Goal: Task Accomplishment & Management: Complete application form

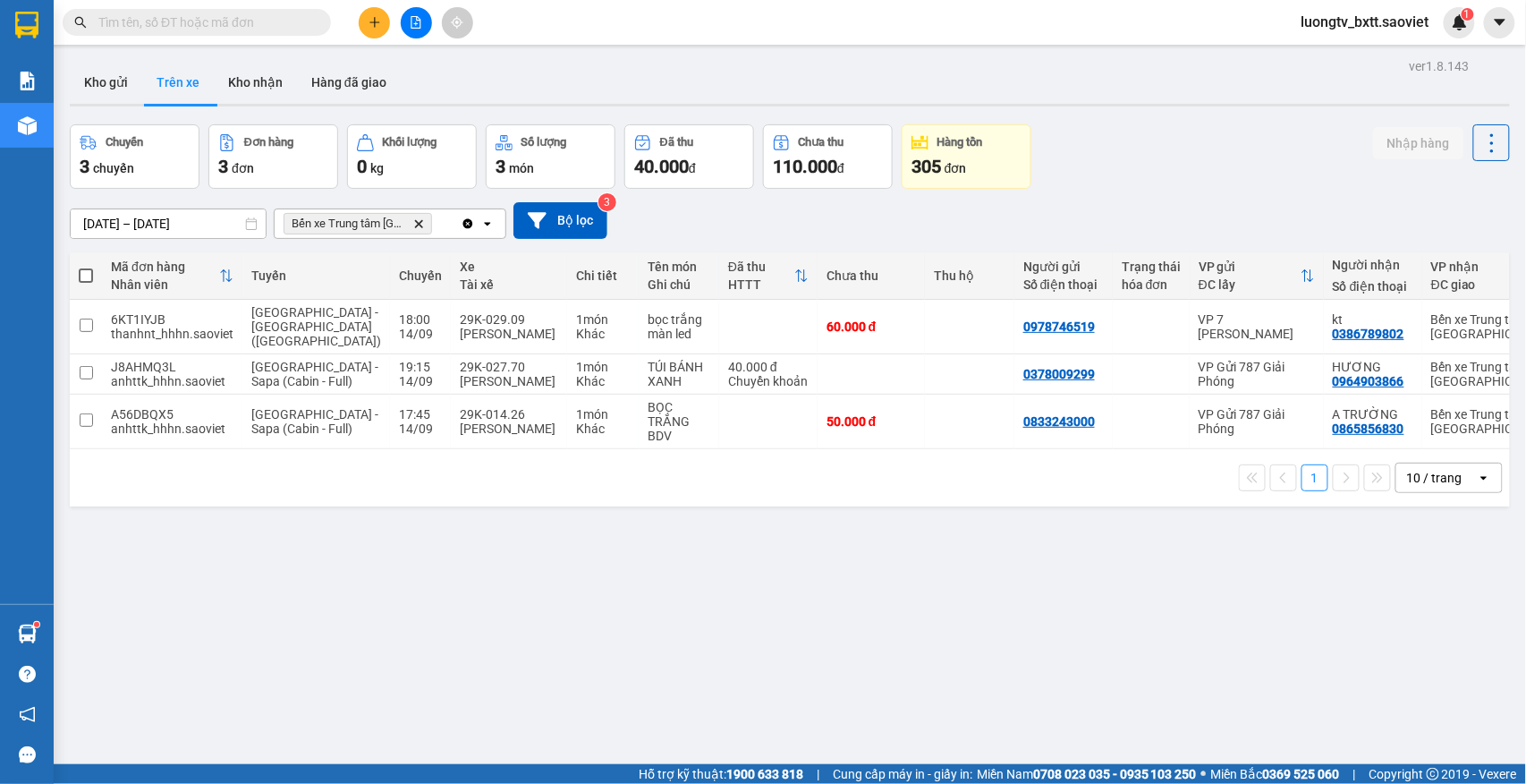
click at [1093, 568] on div "ver 1.8.143 Kho gửi Trên xe Kho nhận Hàng đã giao Chuyến 3 chuyến Đơn hàng 3 đơ…" at bounding box center [790, 445] width 1454 height 784
click at [1143, 181] on div "Chuyến 3 chuyến Đơn hàng 3 đơn Khối lượng 0 kg Số lượng 3 món Đã thu 40.000 đ C…" at bounding box center [790, 156] width 1440 height 64
click at [1179, 121] on div "ver 1.8.143 Kho gửi Trên xe Kho nhận Hàng đã giao Chuyến 3 chuyến Đơn hàng 3 đơ…" at bounding box center [790, 445] width 1454 height 784
click at [1145, 151] on div "Chuyến 3 chuyến Đơn hàng 3 đơn Khối lượng 0 kg Số lượng 3 món Đã thu 40.000 đ C…" at bounding box center [790, 156] width 1440 height 64
click at [291, 26] on input "text" at bounding box center [204, 22] width 211 height 20
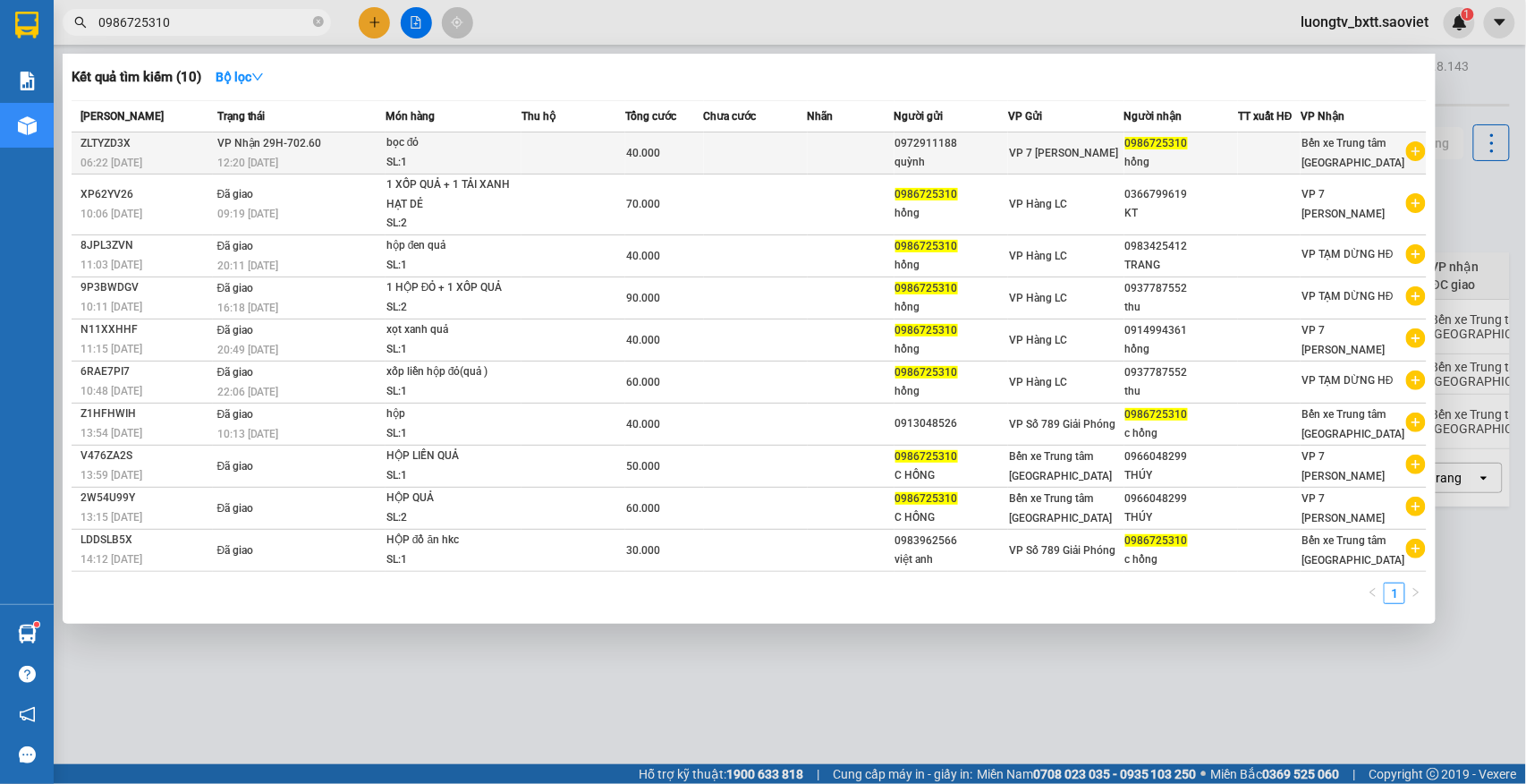
type input "0986725310"
click at [519, 158] on div "SL: 1" at bounding box center [454, 163] width 135 height 20
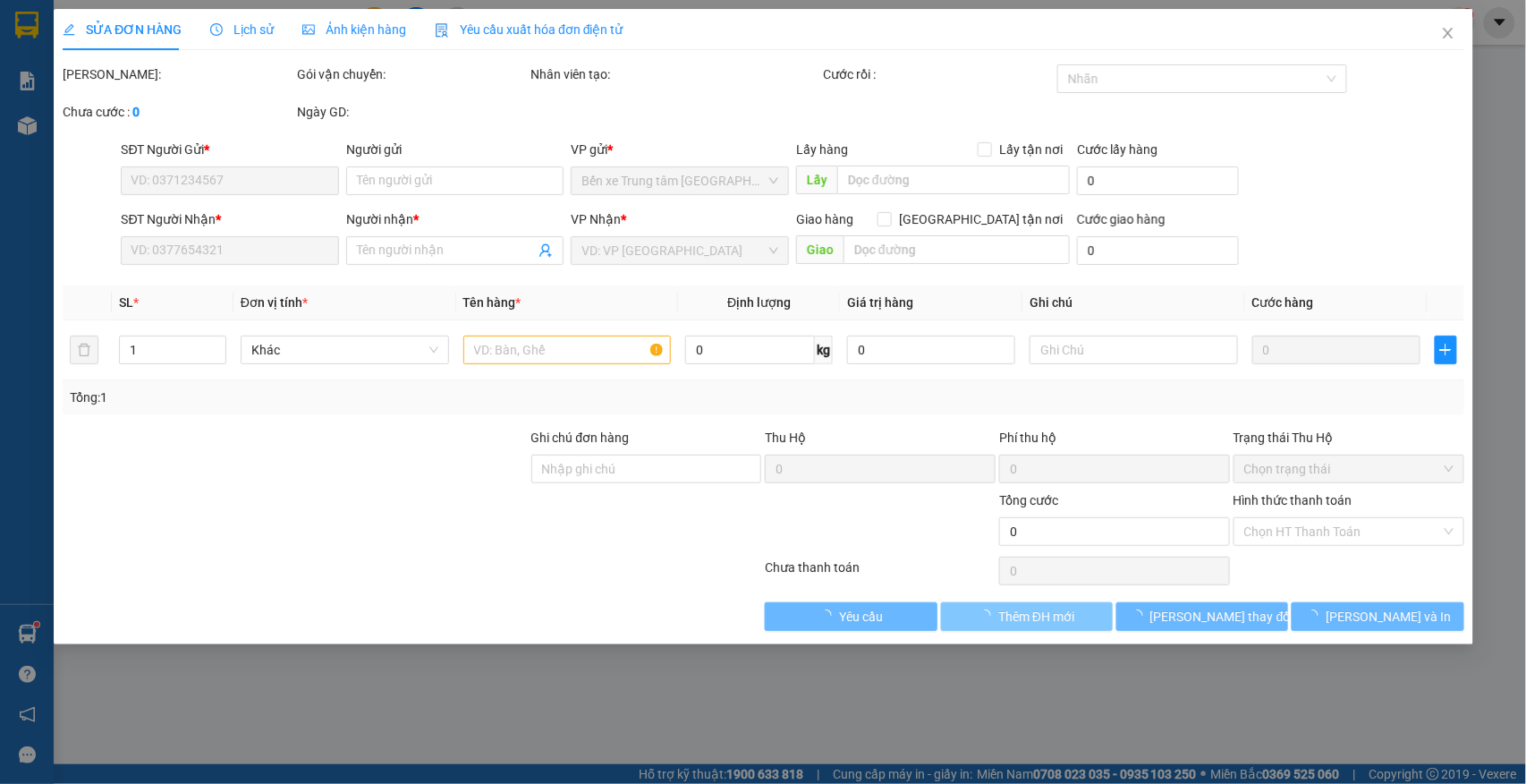
type input "0972911188"
type input "quỳnh"
type input "0986725310"
type input "hồng"
type input "40.000"
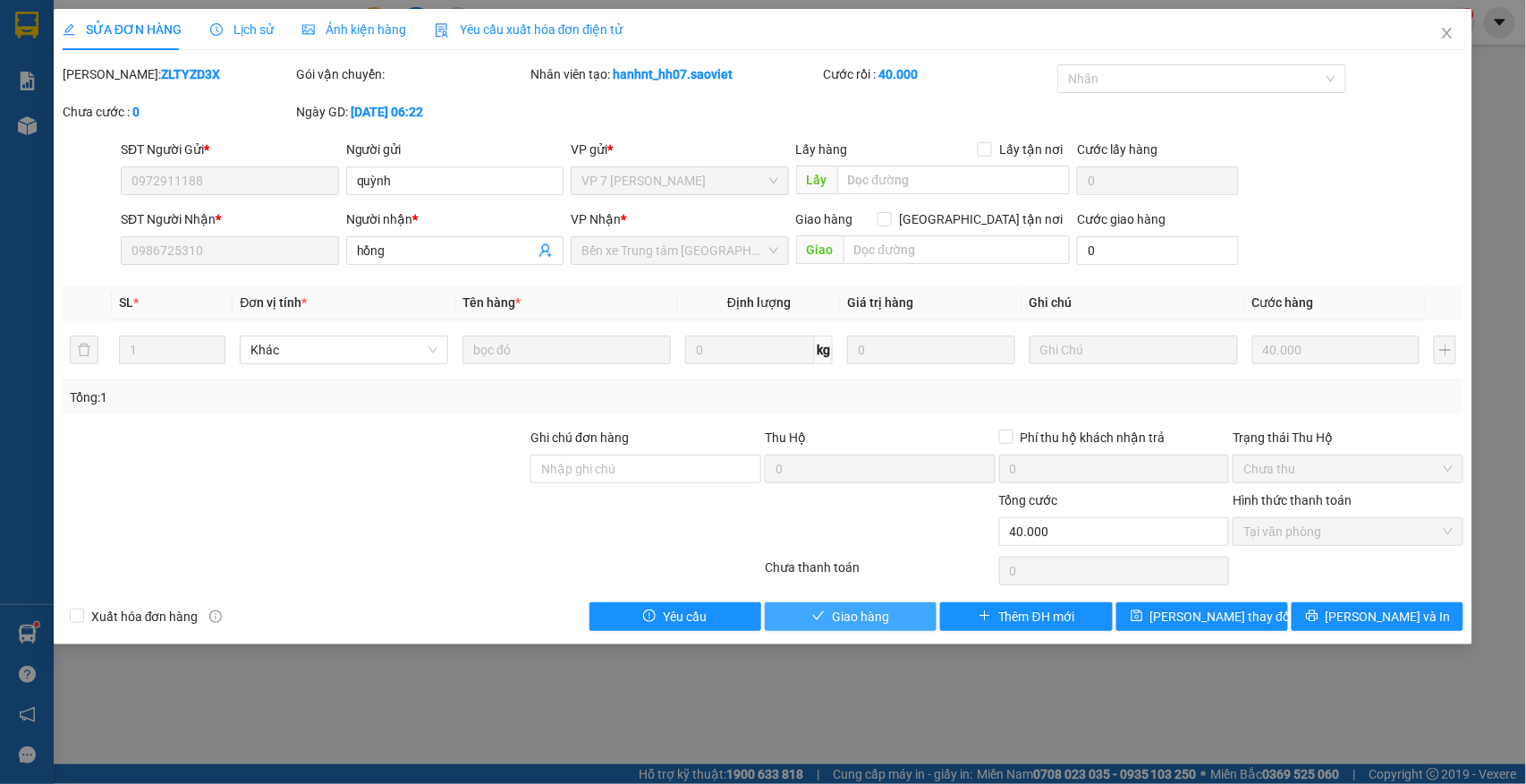
click at [876, 619] on span "Giao hàng" at bounding box center [860, 616] width 57 height 20
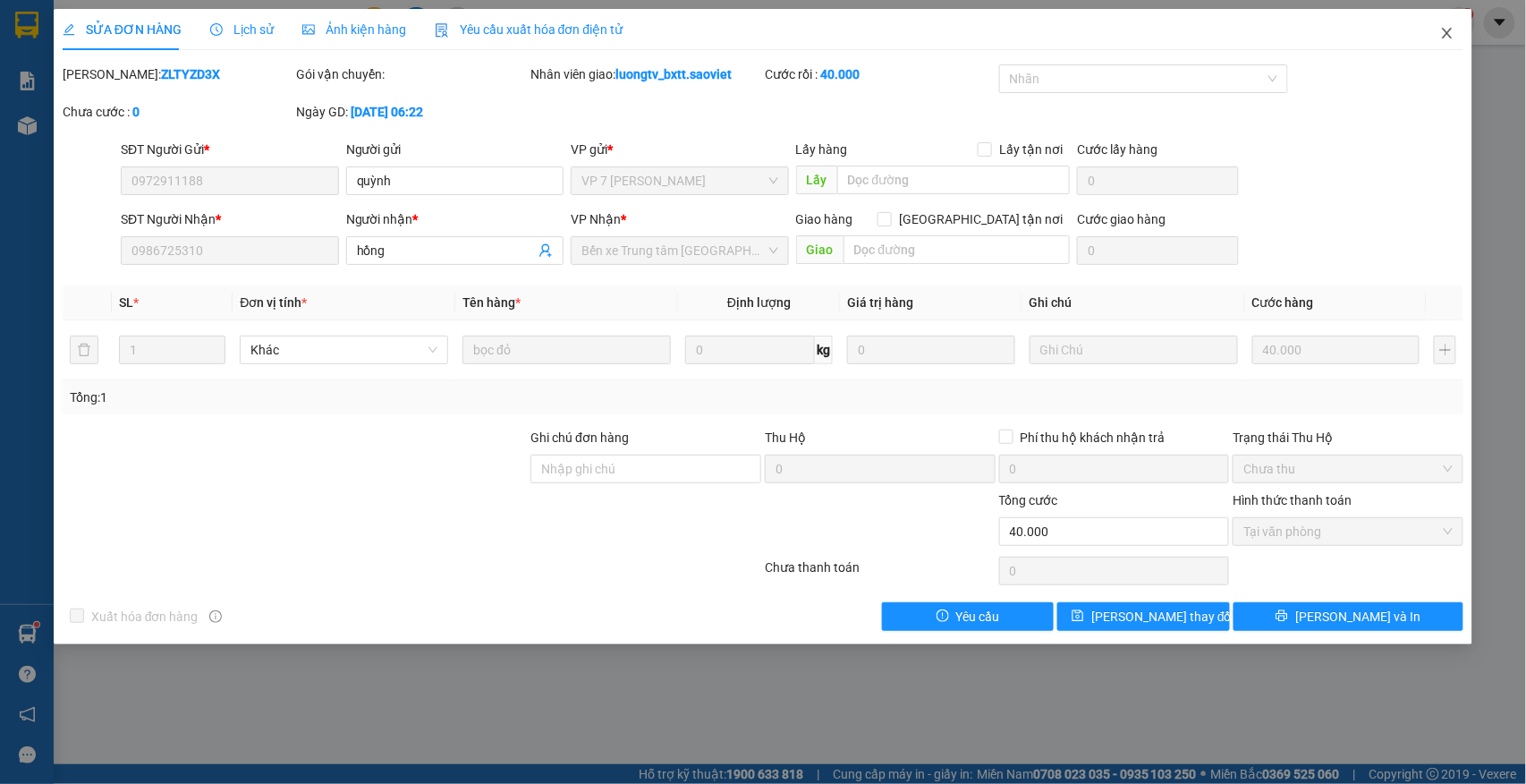
click at [1446, 28] on icon "close" at bounding box center [1447, 33] width 14 height 14
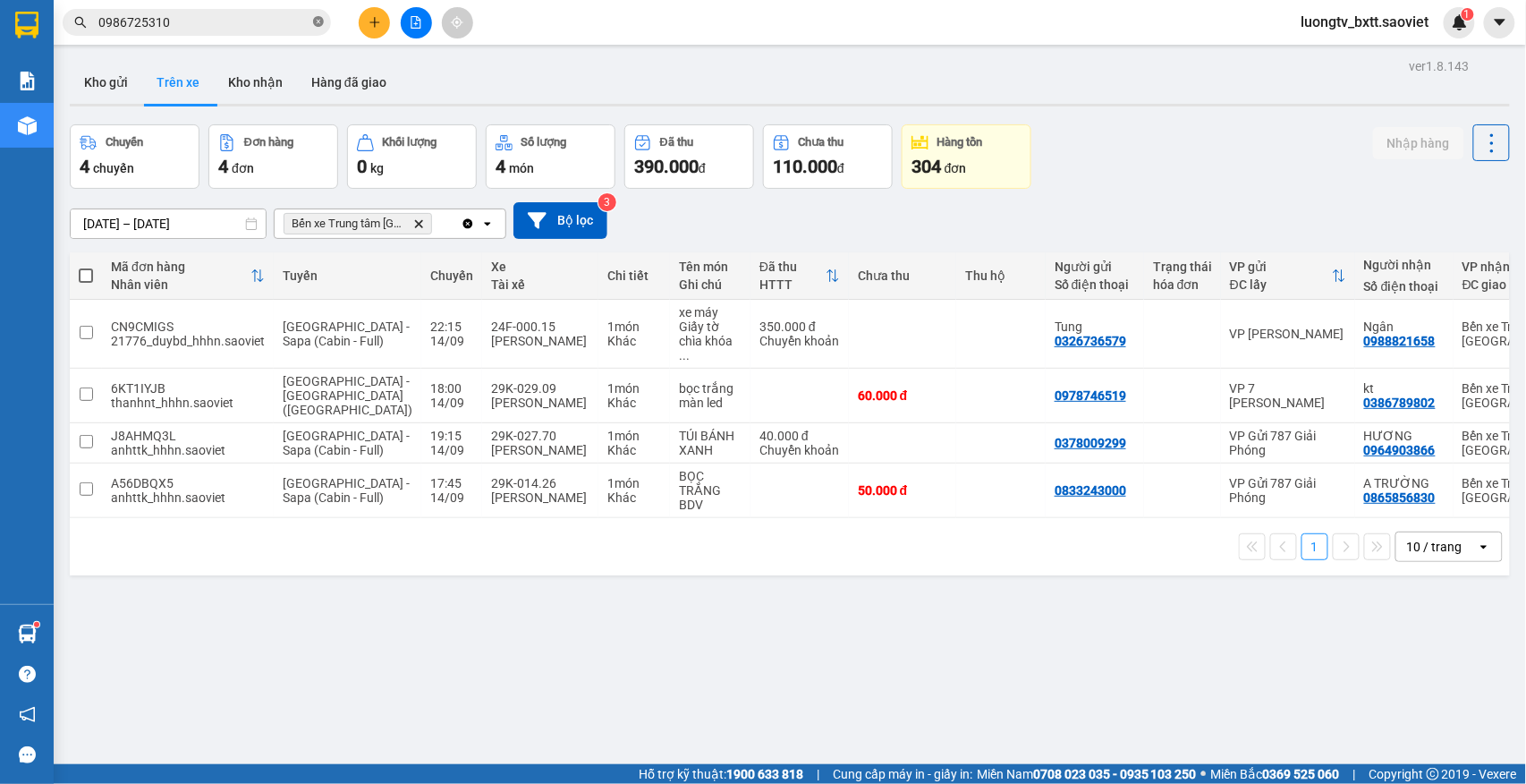
click at [318, 23] on icon "close-circle" at bounding box center [318, 21] width 10 height 10
